Goal: Information Seeking & Learning: Understand process/instructions

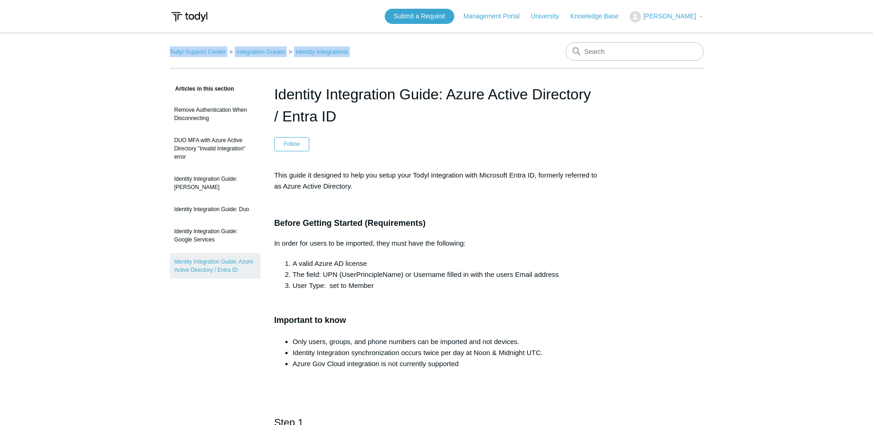
drag, startPoint x: 873, startPoint y: 22, endPoint x: 875, endPoint y: 38, distance: 16.2
drag, startPoint x: 875, startPoint y: 38, endPoint x: 784, endPoint y: 125, distance: 125.4
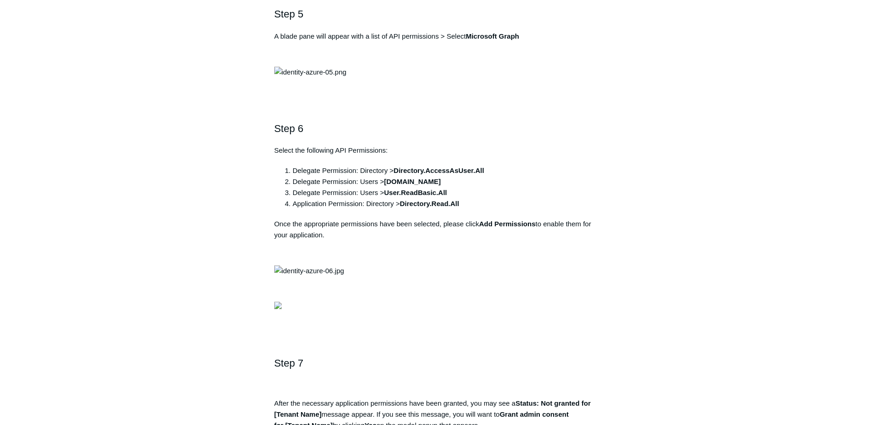
scroll to position [1097, 0]
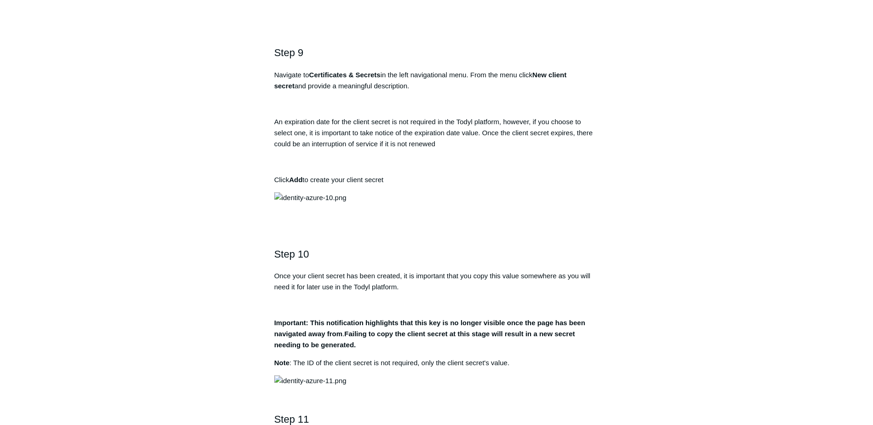
scroll to position [1764, 0]
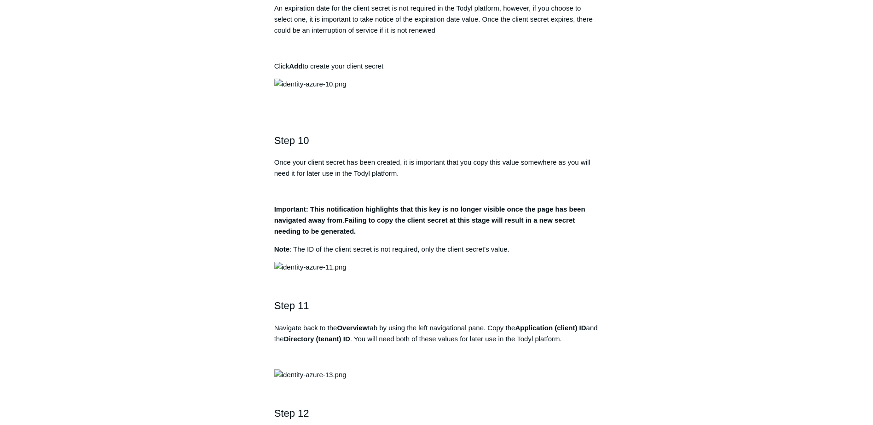
drag, startPoint x: 668, startPoint y: 215, endPoint x: 675, endPoint y: 267, distance: 52.4
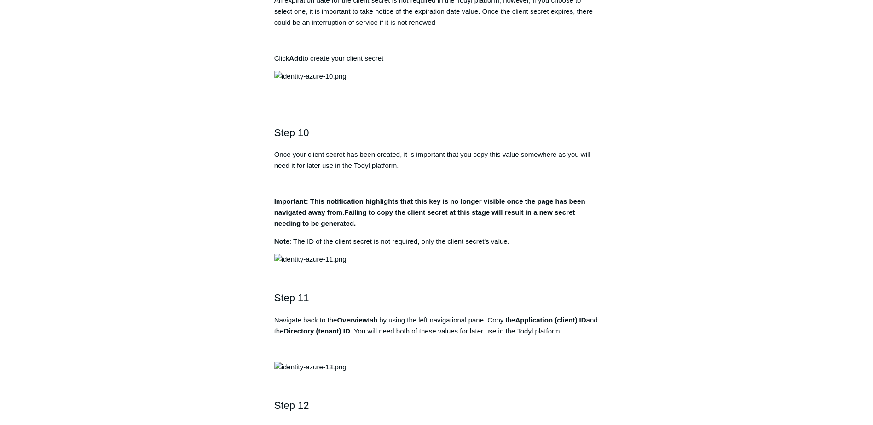
click at [675, 267] on div "Articles in this section Remove Authentication When Disconnecting DUO MFA with …" at bounding box center [437, 117] width 534 height 3597
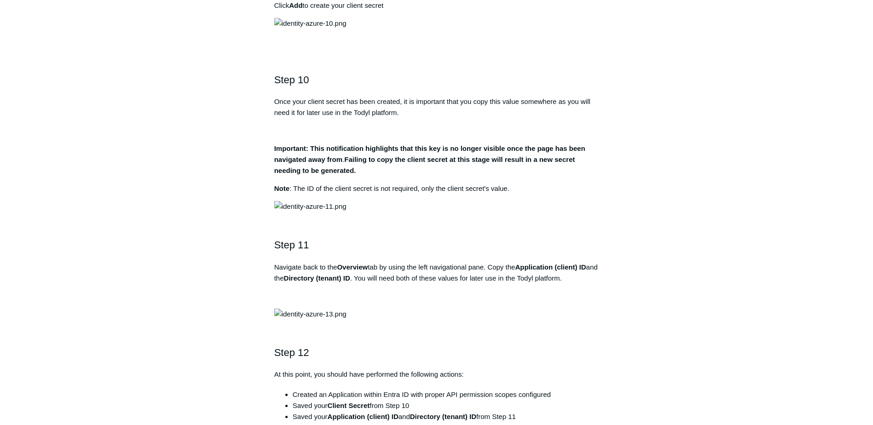
scroll to position [1863, 0]
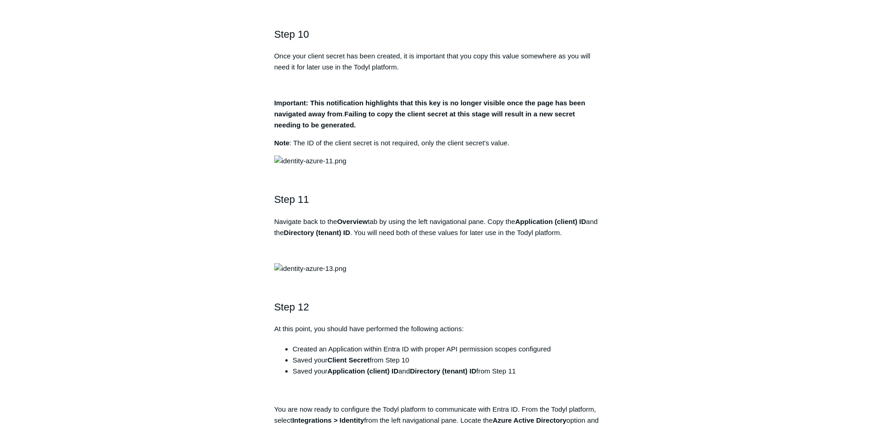
click at [634, 278] on div "Articles in this section Remove Authentication When Disconnecting DUO MFA with …" at bounding box center [437, 18] width 534 height 3597
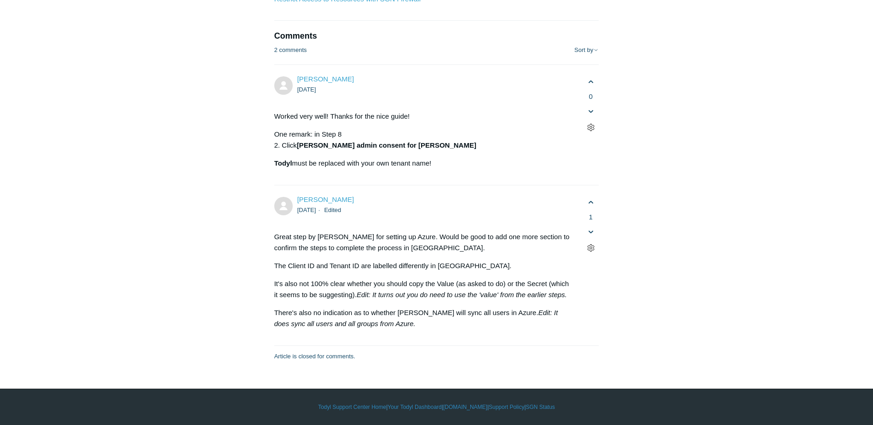
scroll to position [6220, 0]
